Goal: Task Accomplishment & Management: Complete application form

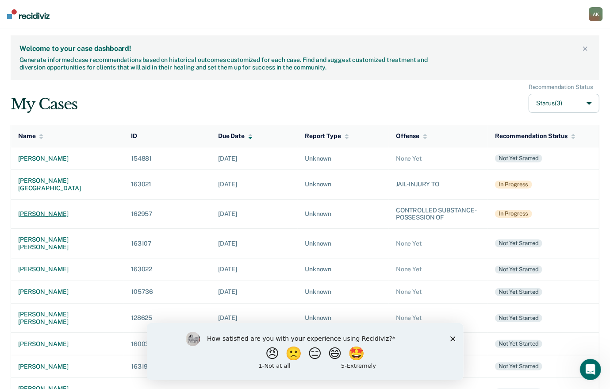
click at [56, 210] on div "[PERSON_NAME]" at bounding box center [67, 214] width 99 height 8
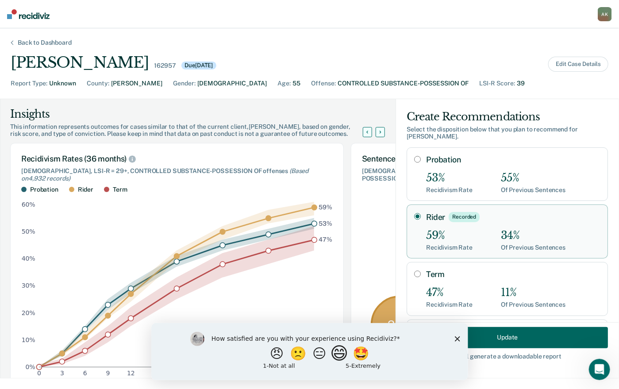
click at [346, 354] on button "😄" at bounding box center [340, 353] width 21 height 18
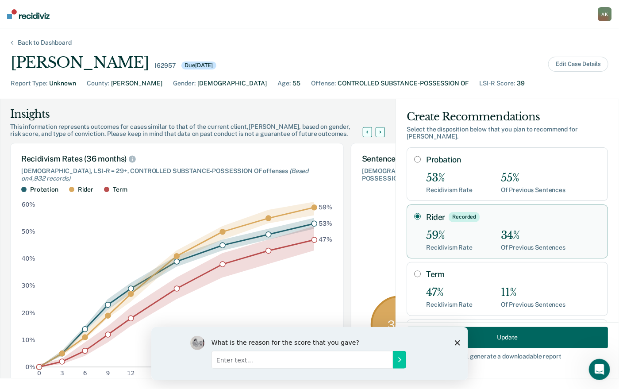
click at [360, 358] on input "Enter text..." at bounding box center [301, 359] width 181 height 18
click at [407, 357] on div "What is the reason for the score that you gave? its easy to use" at bounding box center [320, 352] width 218 height 35
click at [292, 360] on input "its easy to use" at bounding box center [301, 359] width 181 height 18
type input "its easy to use & provide interesting information"
click at [403, 358] on button "Submit your response" at bounding box center [398, 359] width 13 height 18
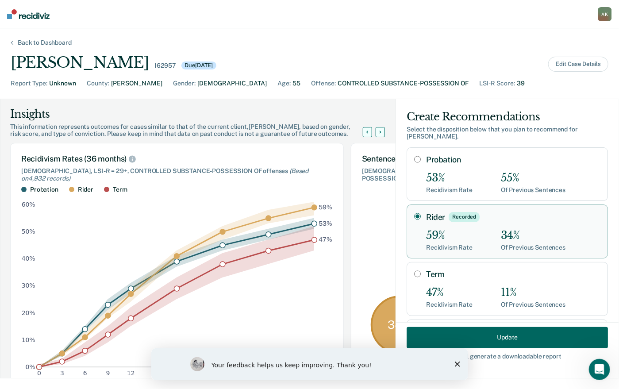
click at [492, 338] on button "Update" at bounding box center [507, 336] width 201 height 21
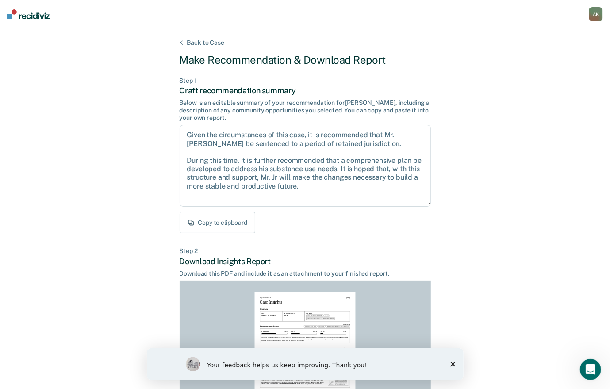
click at [453, 361] on icon "Close survey" at bounding box center [452, 363] width 5 height 5
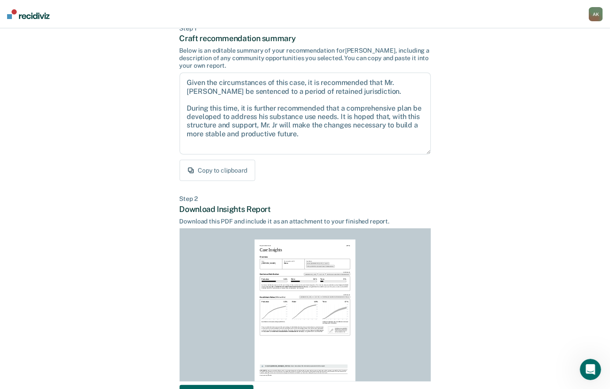
scroll to position [115, 0]
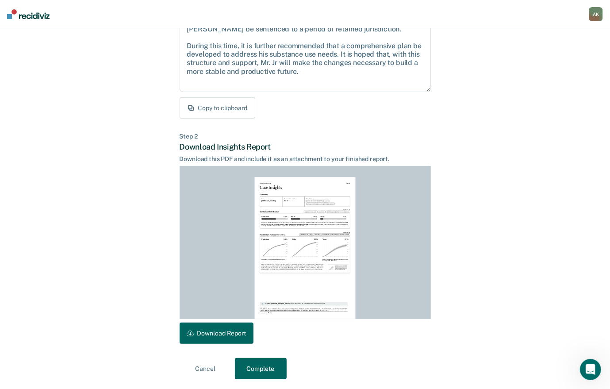
click at [215, 336] on button "Download Report" at bounding box center [217, 332] width 74 height 21
click at [260, 369] on button "Complete" at bounding box center [261, 368] width 52 height 21
